Goal: Information Seeking & Learning: Understand process/instructions

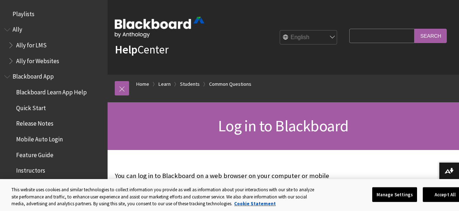
scroll to position [785, 0]
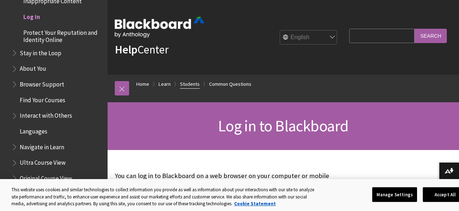
click at [185, 85] on link "Students" at bounding box center [190, 84] width 20 height 9
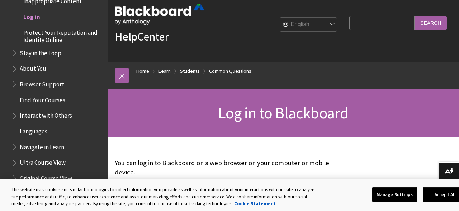
scroll to position [0, 0]
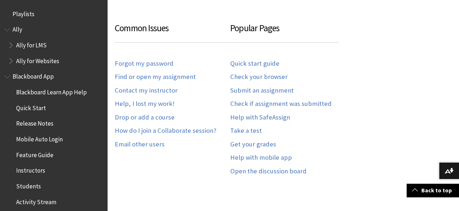
scroll to position [404, 0]
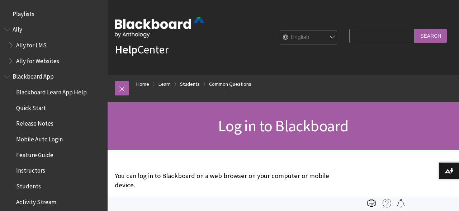
scroll to position [785, 0]
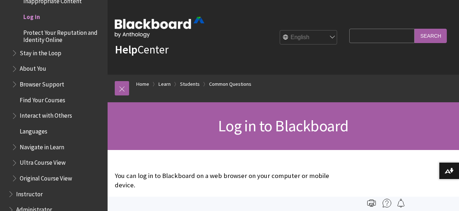
click at [33, 18] on span "Log in" at bounding box center [31, 16] width 17 height 10
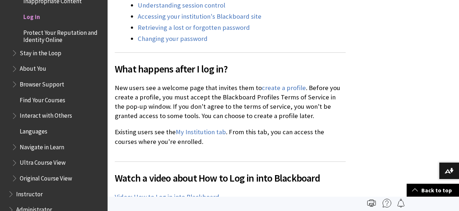
scroll to position [0, 0]
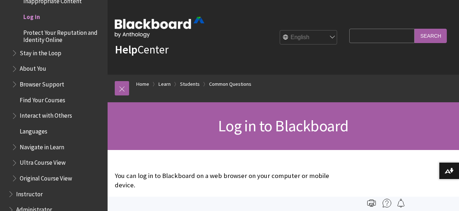
click at [31, 17] on span "Log in" at bounding box center [31, 16] width 17 height 10
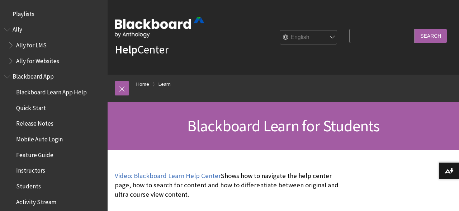
scroll to position [691, 0]
